Goal: Transaction & Acquisition: Purchase product/service

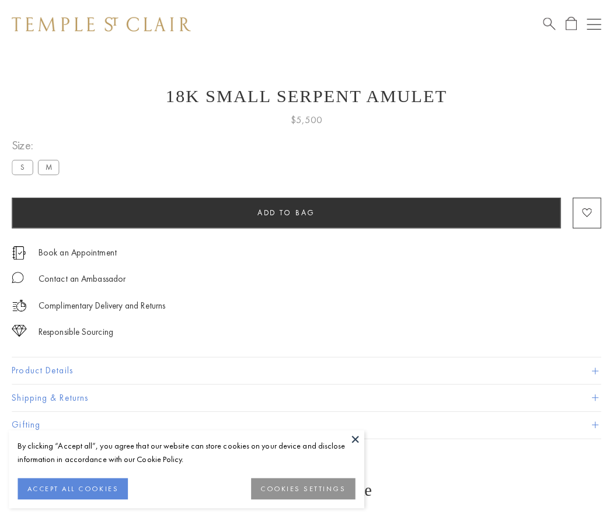
scroll to position [28, 0]
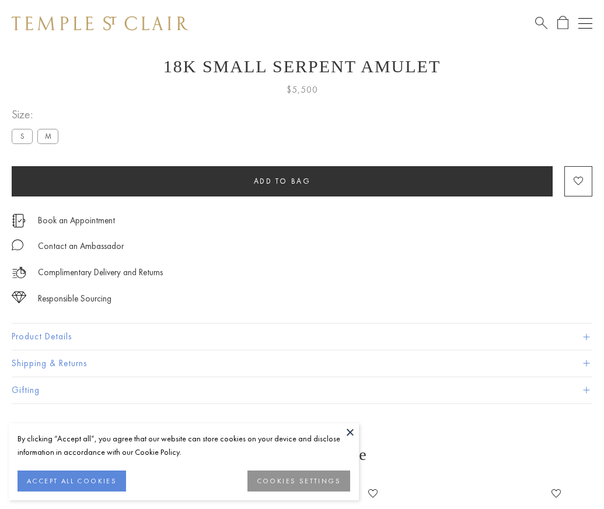
click at [282, 181] on span "Add to bag" at bounding box center [282, 181] width 57 height 10
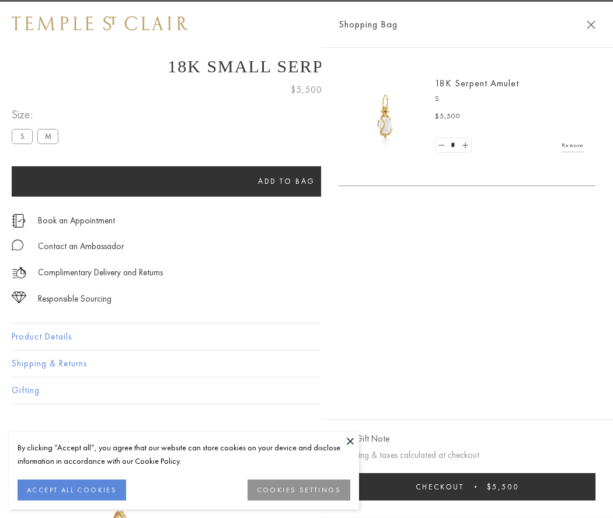
click at [464, 487] on span "Checkout" at bounding box center [440, 487] width 48 height 10
